Goal: Navigation & Orientation: Find specific page/section

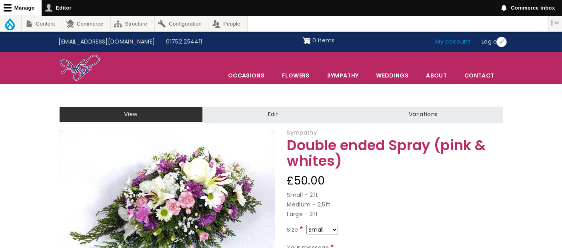
click at [448, 39] on link "My account" at bounding box center [453, 41] width 46 height 15
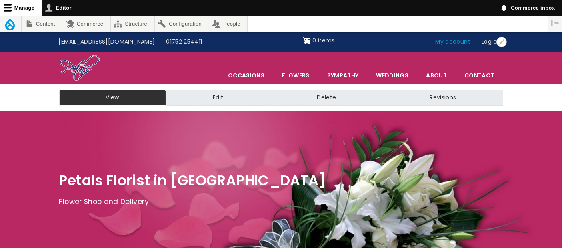
click at [449, 44] on link "My account" at bounding box center [453, 41] width 46 height 15
